Goal: Find specific page/section: Find specific page/section

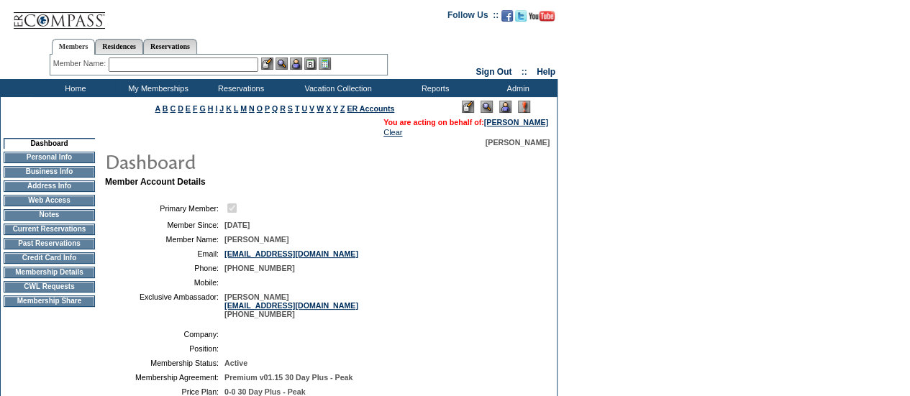
click at [163, 60] on input "text" at bounding box center [184, 65] width 150 height 14
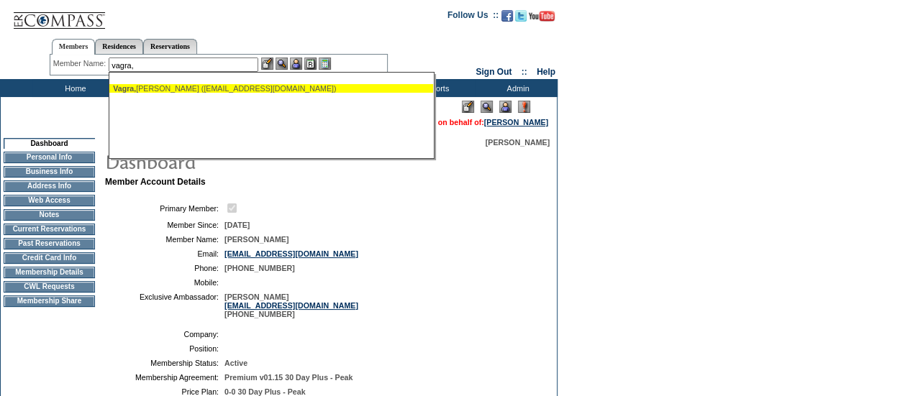
click at [160, 93] on ul "Vagra, Nick (nickvagra@gmail.com)" at bounding box center [271, 89] width 324 height 16
click at [180, 87] on div "Vagra, Nick (nickvagra@gmail.com)" at bounding box center [271, 88] width 316 height 9
type input "Vagra, Nick (nickvagra@gmail.com)"
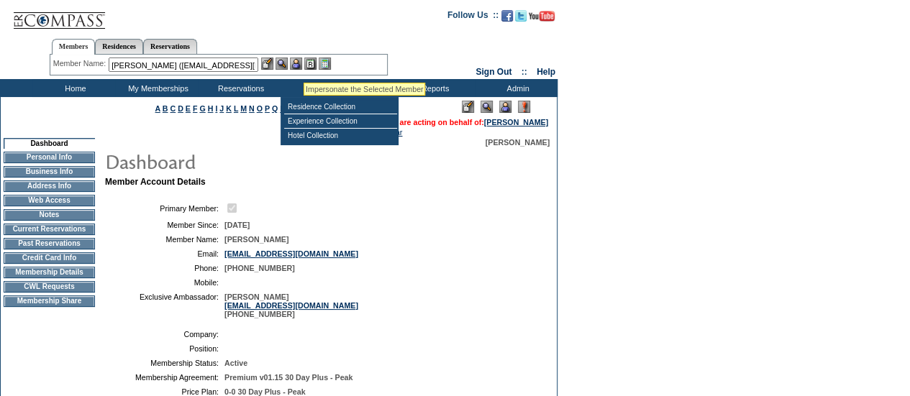
click at [302, 64] on img at bounding box center [296, 64] width 12 height 12
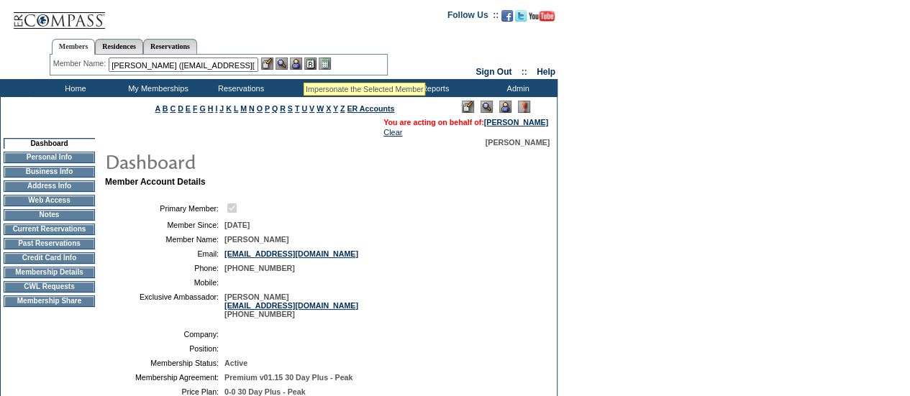
click at [281, 63] on img at bounding box center [281, 64] width 12 height 12
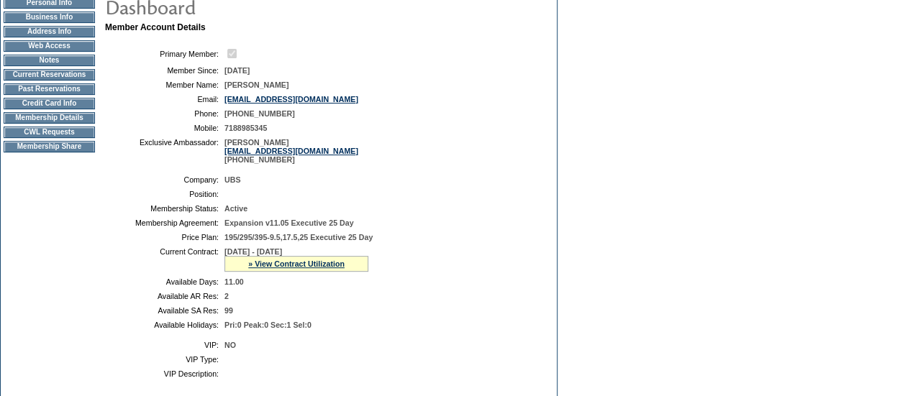
scroll to position [154, 0]
click at [83, 124] on td "Membership Details" at bounding box center [49, 119] width 91 height 12
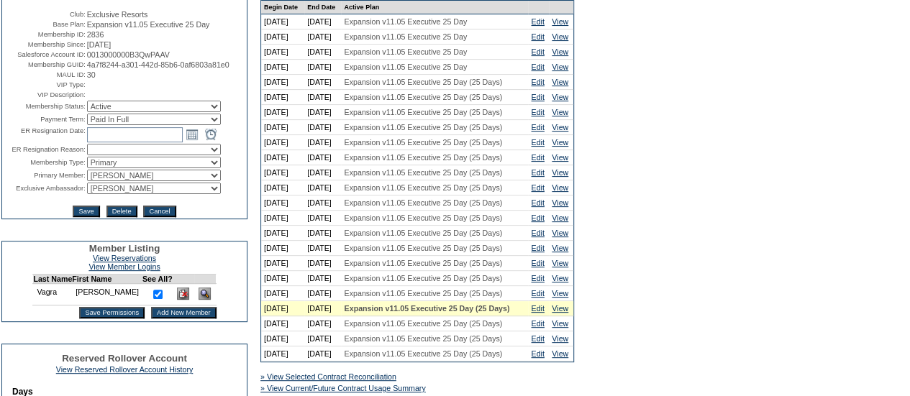
scroll to position [334, 0]
